Goal: Find specific page/section: Find specific page/section

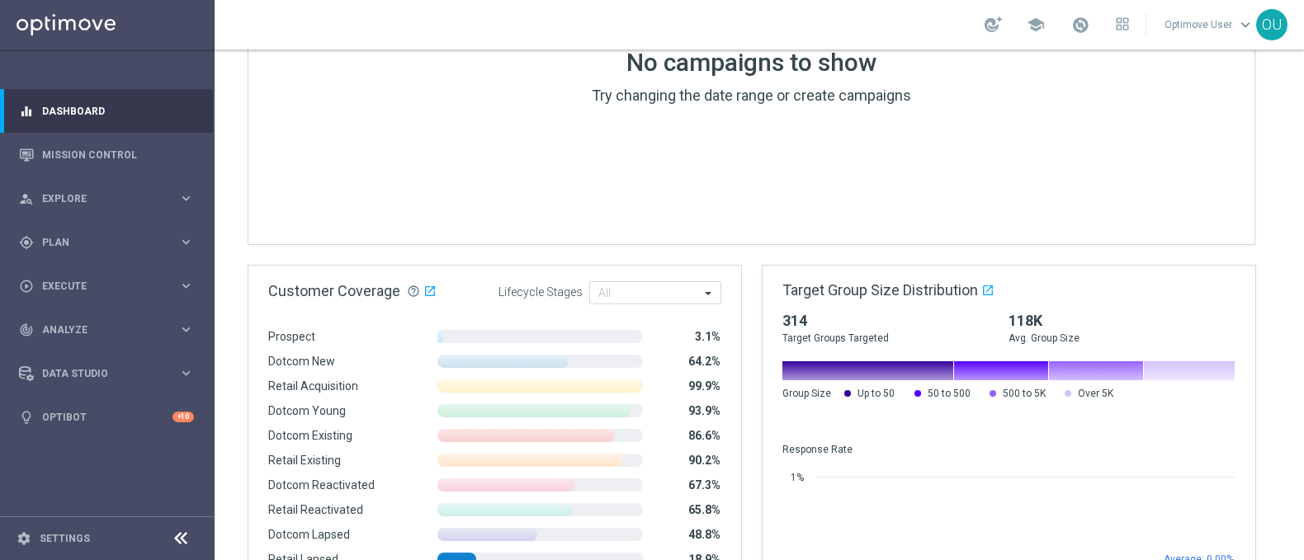
scroll to position [1048, 0]
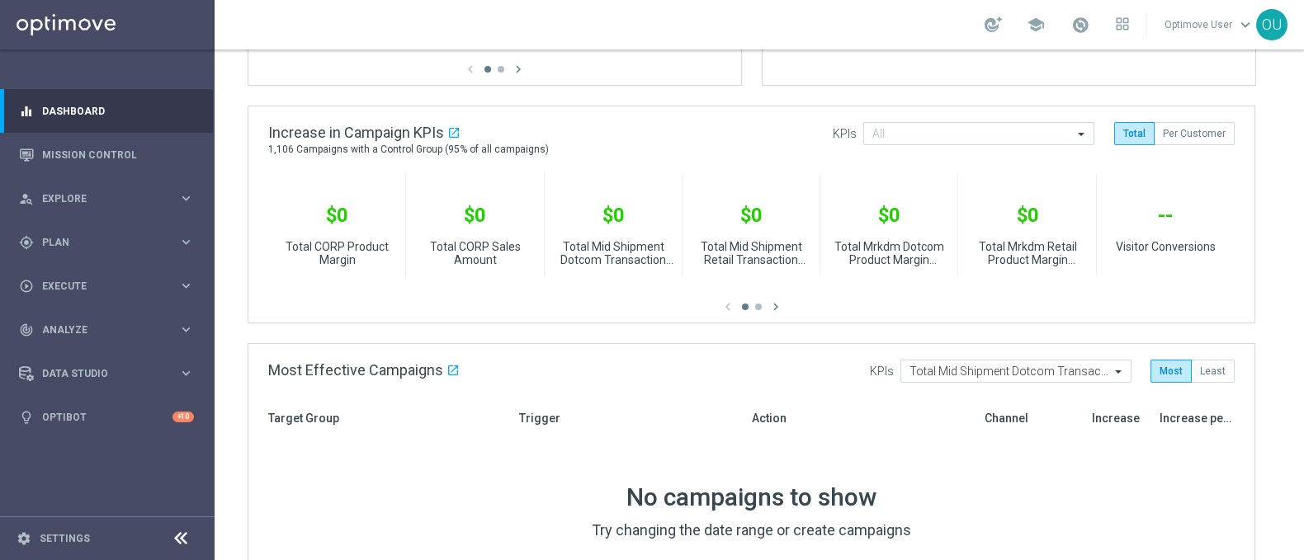
scroll to position [375, 0]
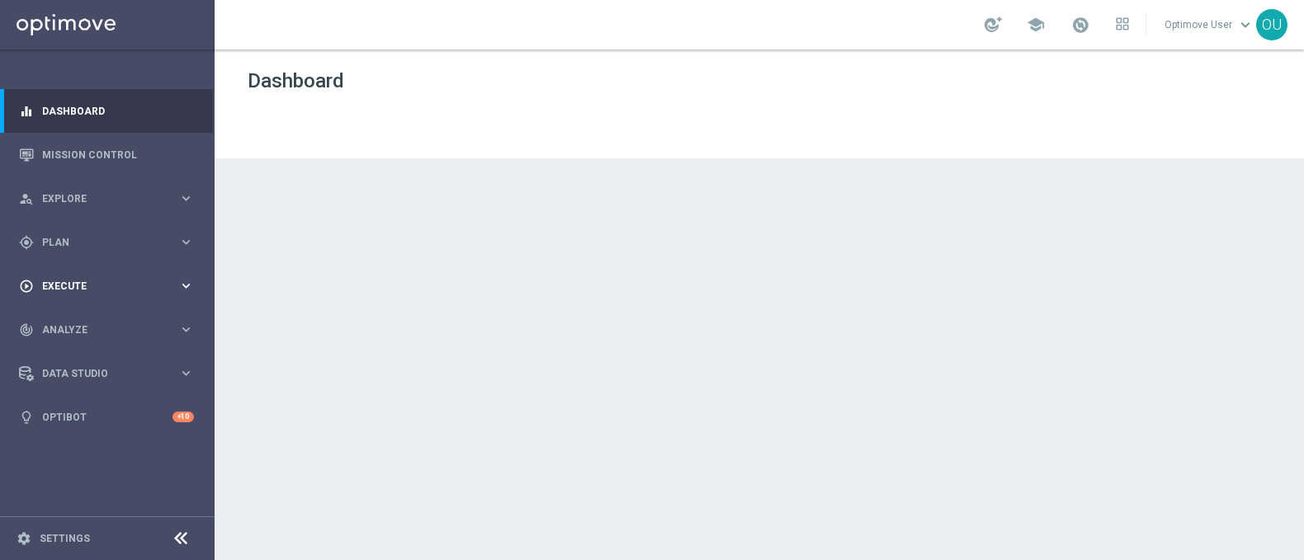
click at [182, 278] on icon "keyboard_arrow_right" at bounding box center [186, 286] width 16 height 16
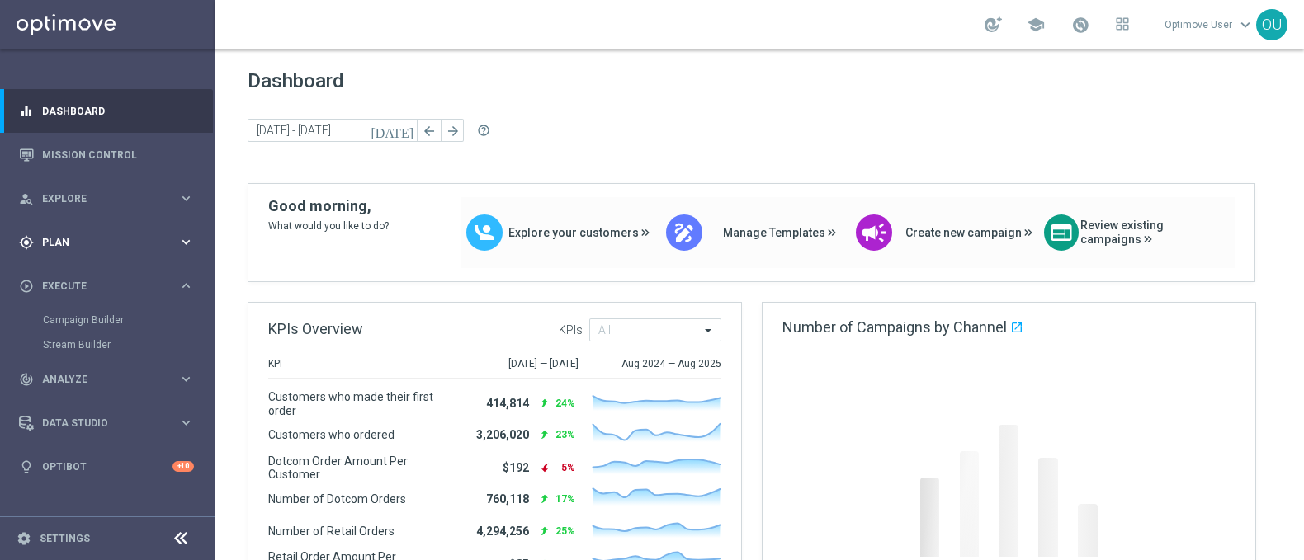
click at [178, 237] on icon "keyboard_arrow_right" at bounding box center [186, 242] width 16 height 16
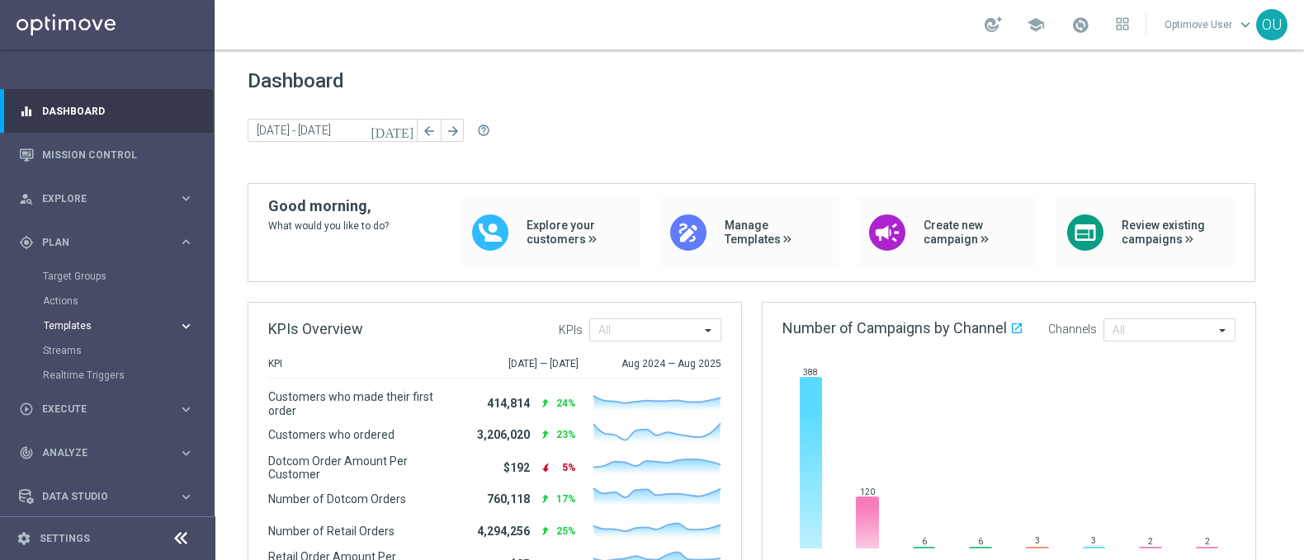
click at [90, 324] on span "Templates" at bounding box center [103, 326] width 118 height 10
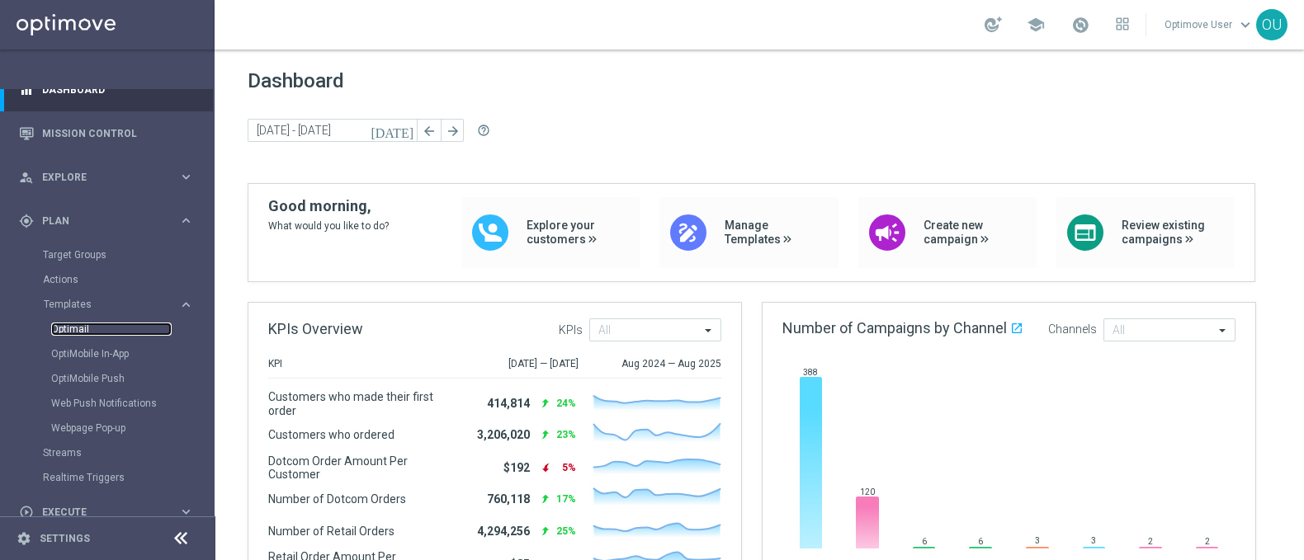
click at [84, 324] on link "Optimail" at bounding box center [111, 329] width 120 height 13
